Goal: Information Seeking & Learning: Find contact information

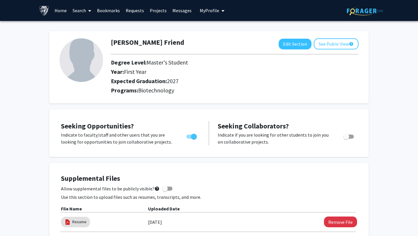
click at [137, 12] on link "Requests" at bounding box center [135, 10] width 24 height 20
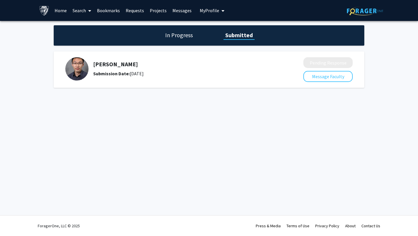
click at [80, 11] on link "Search" at bounding box center [82, 10] width 24 height 20
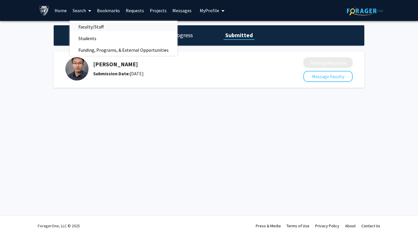
click at [84, 27] on span "Faculty/Staff" at bounding box center [91, 27] width 43 height 12
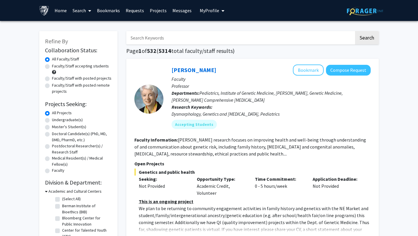
click at [47, 131] on div "Doctoral Candidate(s) (PhD, MD, DMD, PharmD, etc.)" at bounding box center [78, 137] width 67 height 12
click at [52, 126] on label "Master's Student(s)" at bounding box center [69, 127] width 34 height 6
click at [52, 126] on input "Master's Student(s)" at bounding box center [54, 126] width 4 height 4
radio input "true"
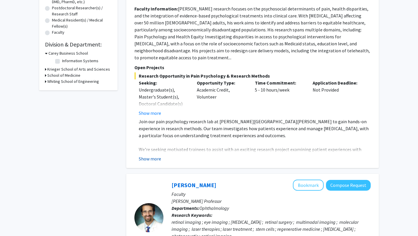
scroll to position [139, 0]
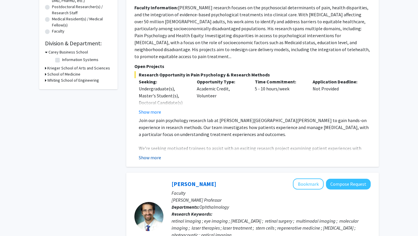
click at [147, 154] on button "Show more" at bounding box center [150, 157] width 22 height 7
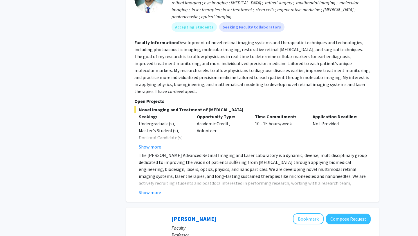
scroll to position [462, 0]
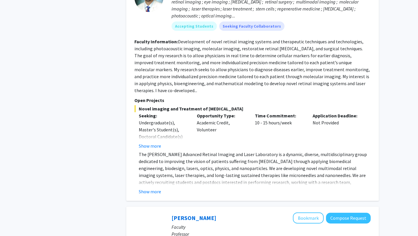
click at [153, 188] on button "Show more" at bounding box center [150, 191] width 22 height 7
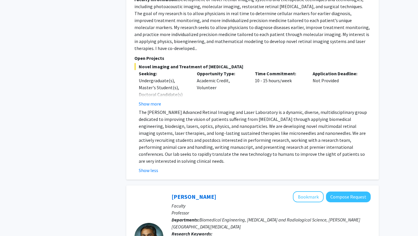
scroll to position [507, 0]
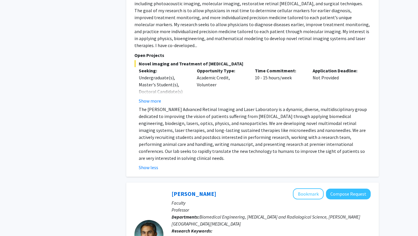
click at [152, 90] on div "Novel imaging and Treatment of [MEDICAL_DATA] Seeking: Undergraduate(s), Master…" at bounding box center [252, 115] width 236 height 111
click at [152, 97] on button "Show more" at bounding box center [150, 100] width 22 height 7
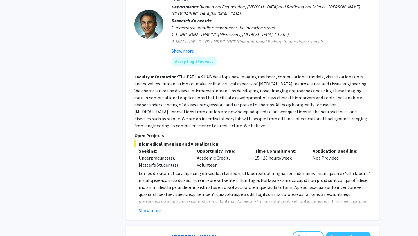
scroll to position [769, 0]
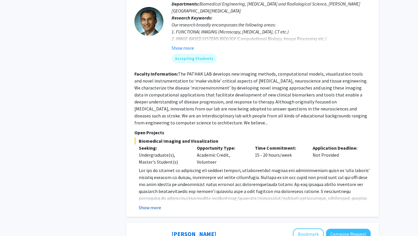
click at [148, 204] on button "Show more" at bounding box center [150, 207] width 22 height 7
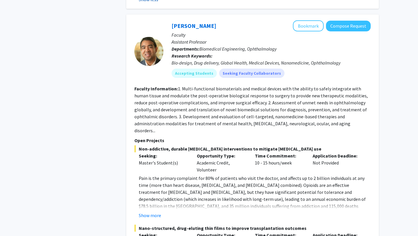
scroll to position [1030, 0]
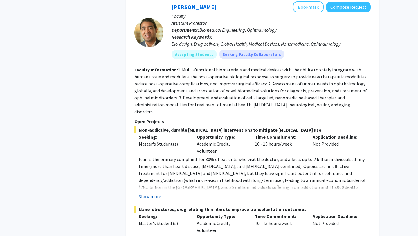
click at [150, 193] on button "Show more" at bounding box center [150, 196] width 22 height 7
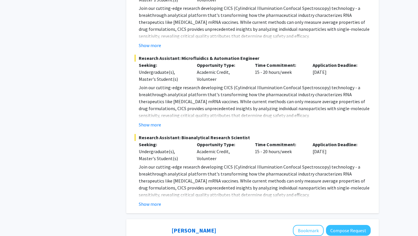
scroll to position [2386, 0]
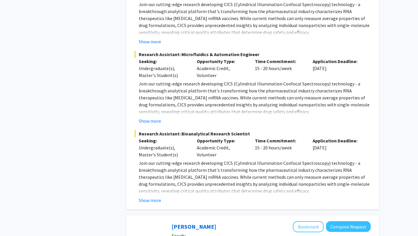
click at [144, 196] on button "Show more" at bounding box center [150, 199] width 22 height 7
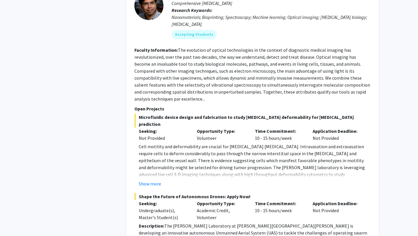
scroll to position [2865, 0]
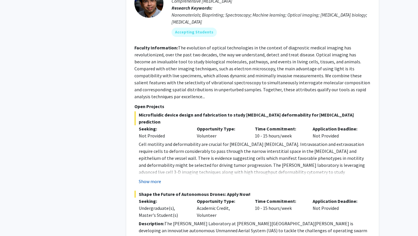
click at [153, 178] on button "Show more" at bounding box center [150, 181] width 22 height 7
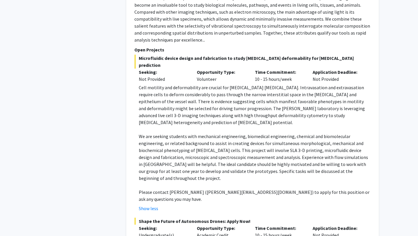
scroll to position [2936, 0]
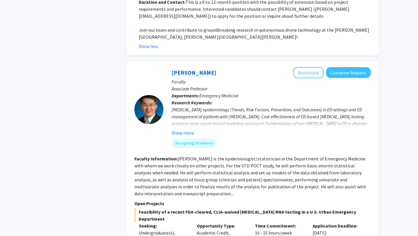
scroll to position [3337, 0]
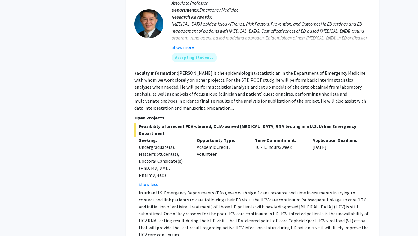
scroll to position [3423, 0]
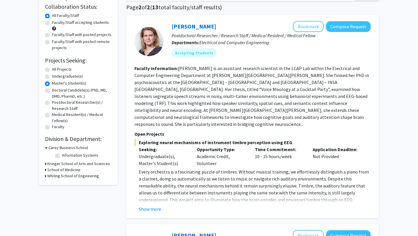
scroll to position [47, 0]
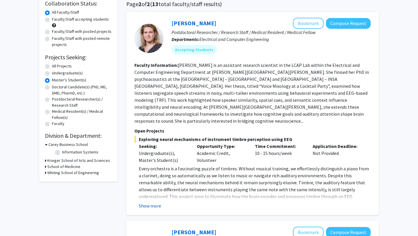
click at [153, 202] on button "Show more" at bounding box center [150, 205] width 22 height 7
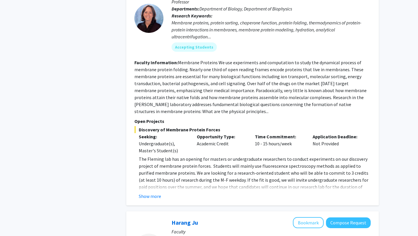
scroll to position [475, 0]
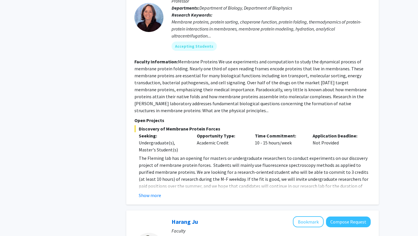
click at [153, 178] on div "[PERSON_NAME] Bookmark Compose Request Faculty Professor Departments: Departmen…" at bounding box center [252, 89] width 252 height 231
click at [152, 192] on button "Show more" at bounding box center [150, 195] width 22 height 7
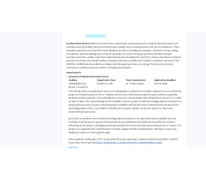
scroll to position [512, 0]
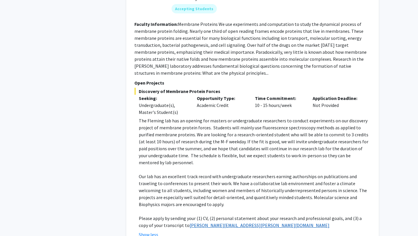
click at [190, 222] on link "[PERSON_NAME][EMAIL_ADDRESS][PERSON_NAME][DOMAIN_NAME]" at bounding box center [260, 225] width 140 height 6
